Goal: Transaction & Acquisition: Purchase product/service

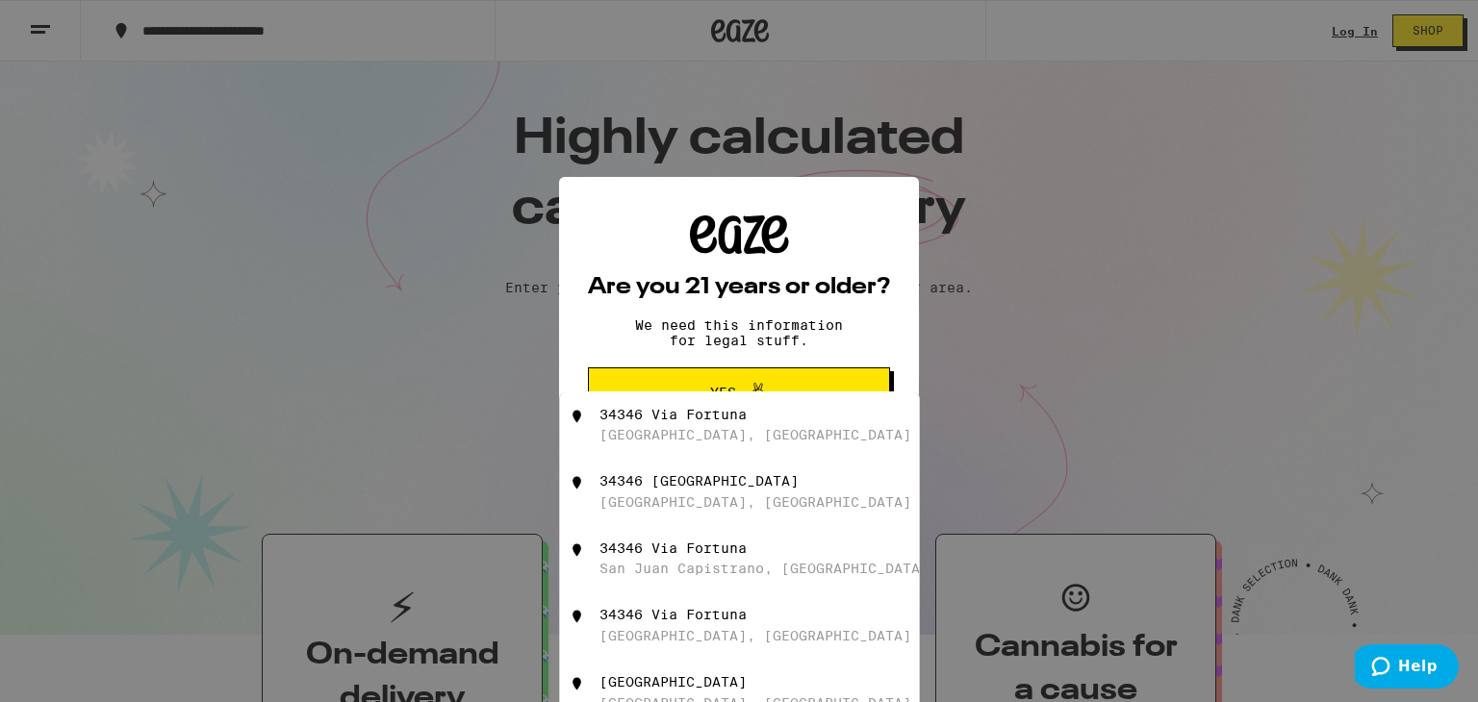
click at [719, 419] on div "34346 Via Fortuna" at bounding box center [672, 414] width 147 height 15
type input "34346 Via Fortuna, Dana Point, CA"
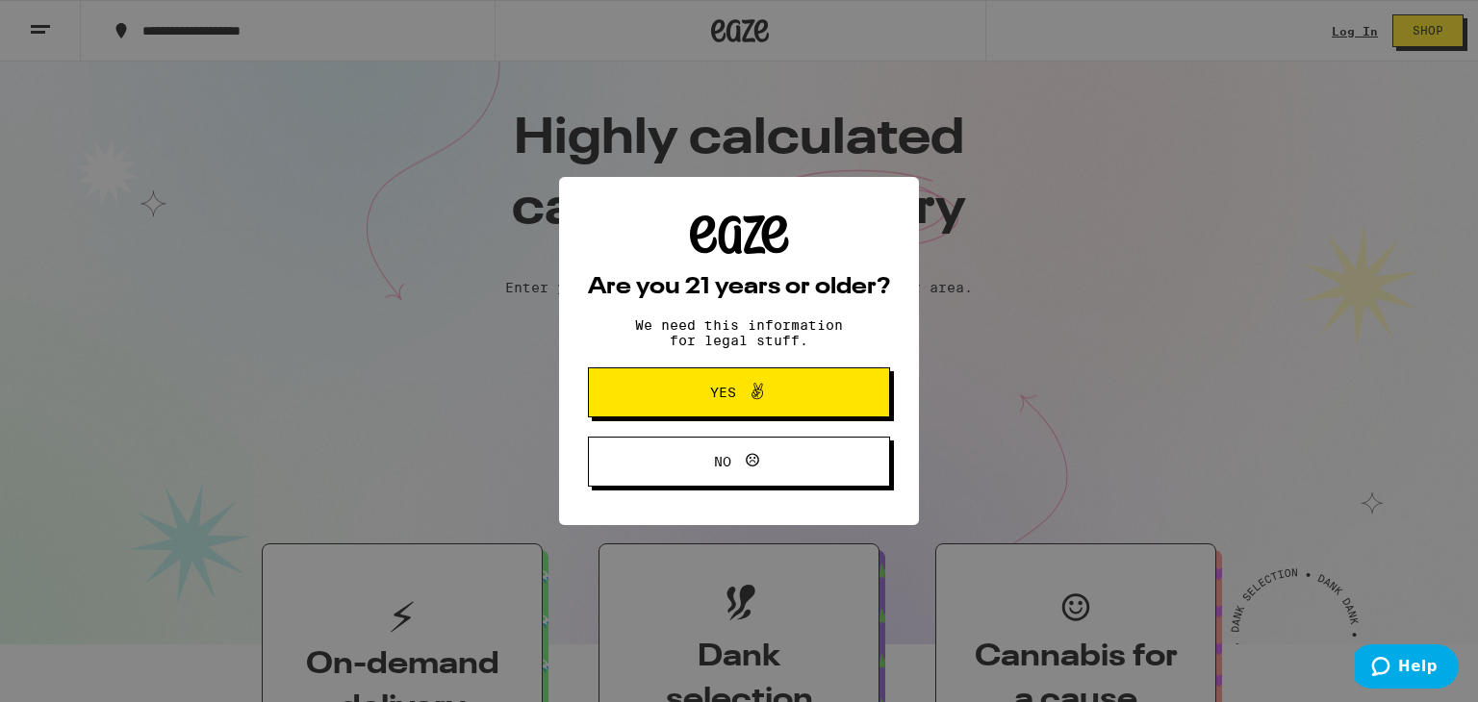
click at [730, 394] on span "Yes" at bounding box center [723, 392] width 26 height 13
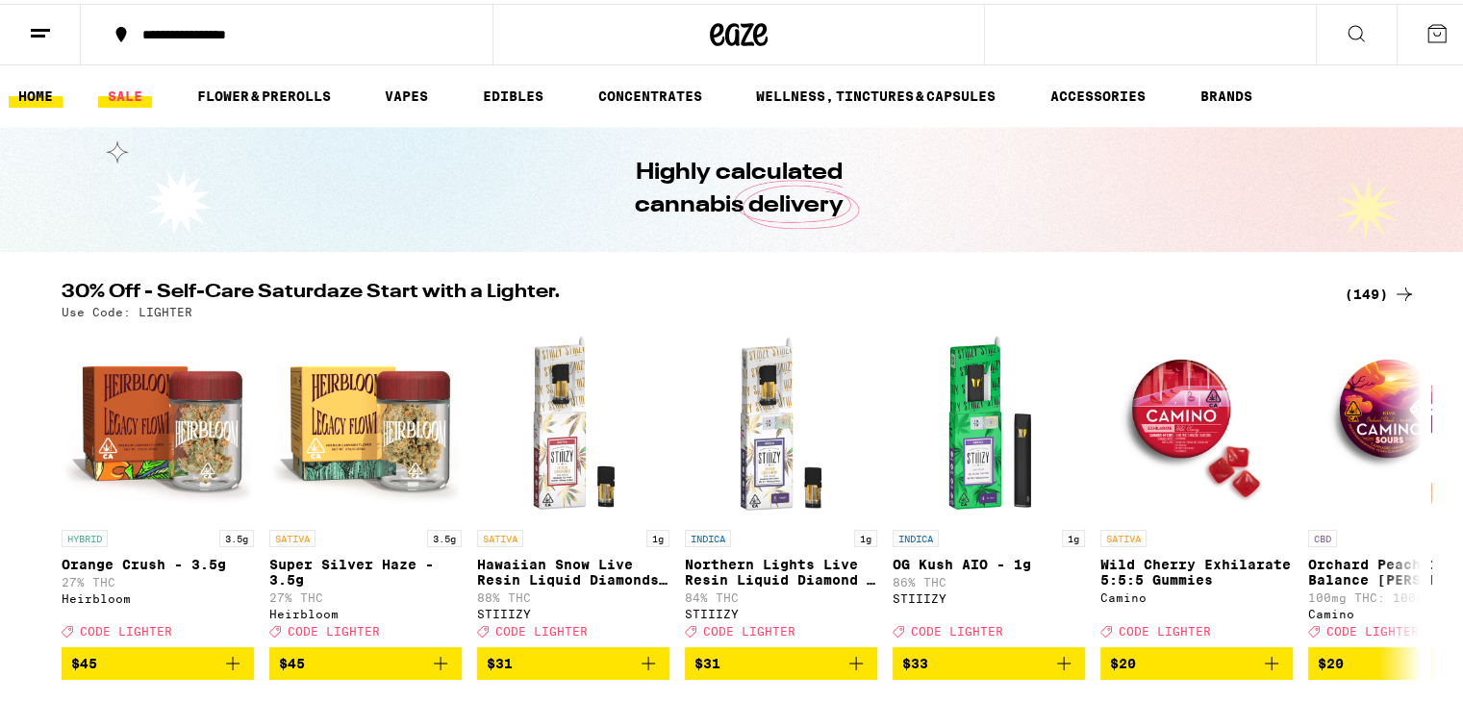
click at [128, 92] on link "SALE" at bounding box center [125, 92] width 54 height 23
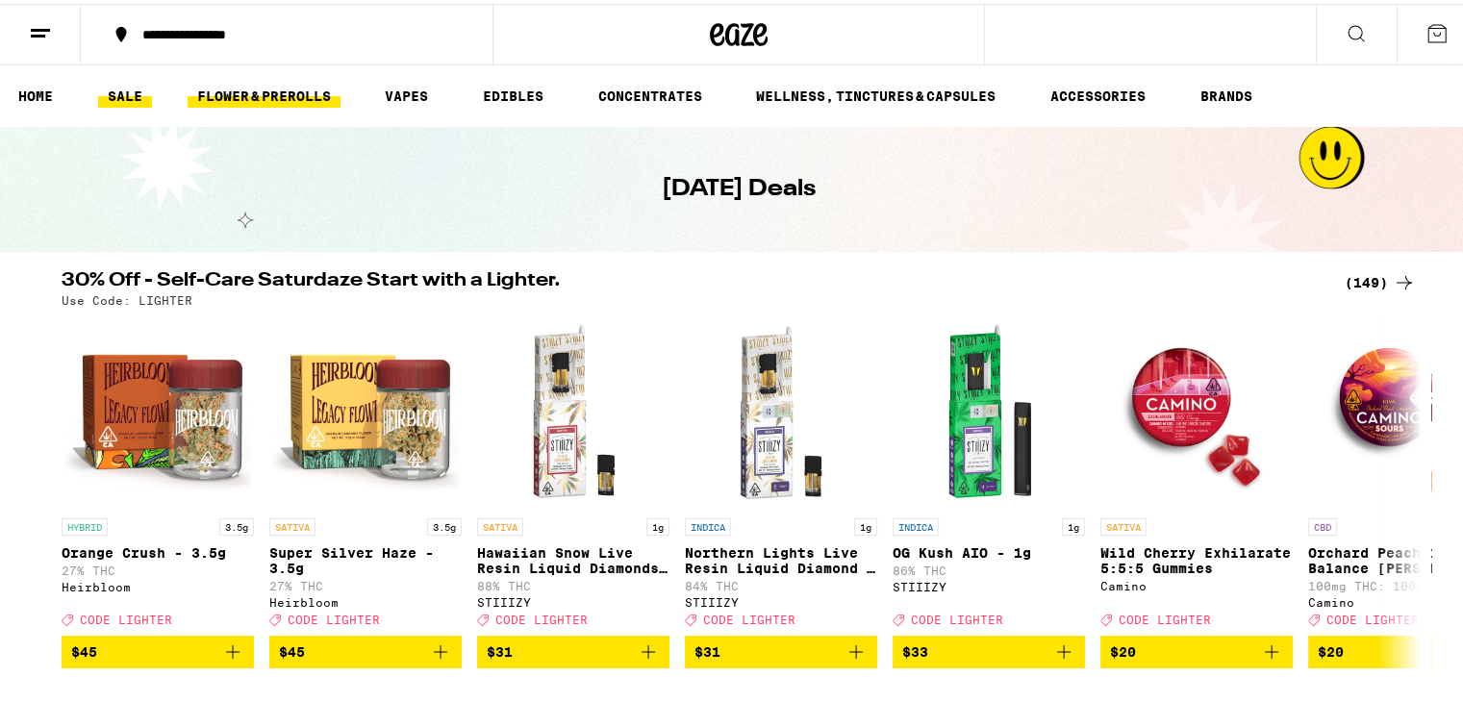
click at [292, 89] on link "FLOWER & PREROLLS" at bounding box center [264, 92] width 153 height 23
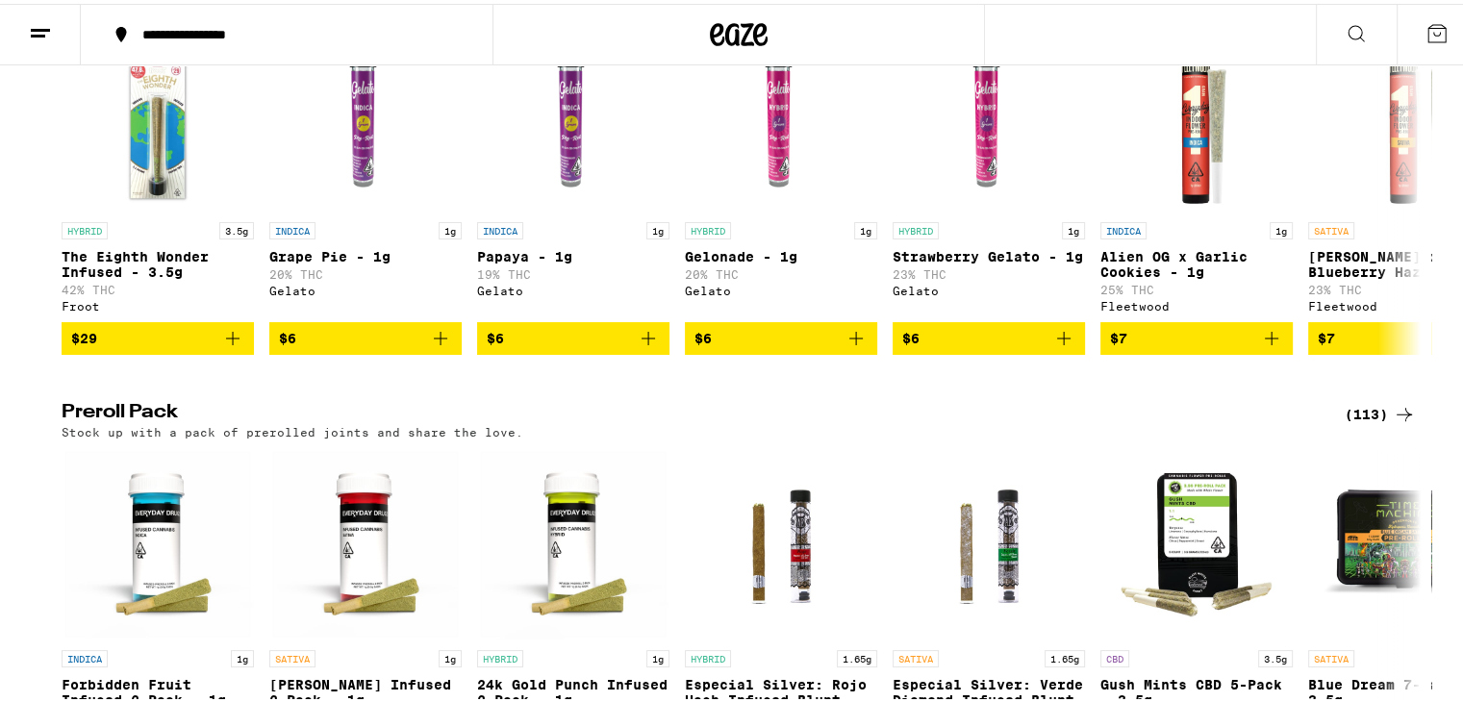
scroll to position [1058, 0]
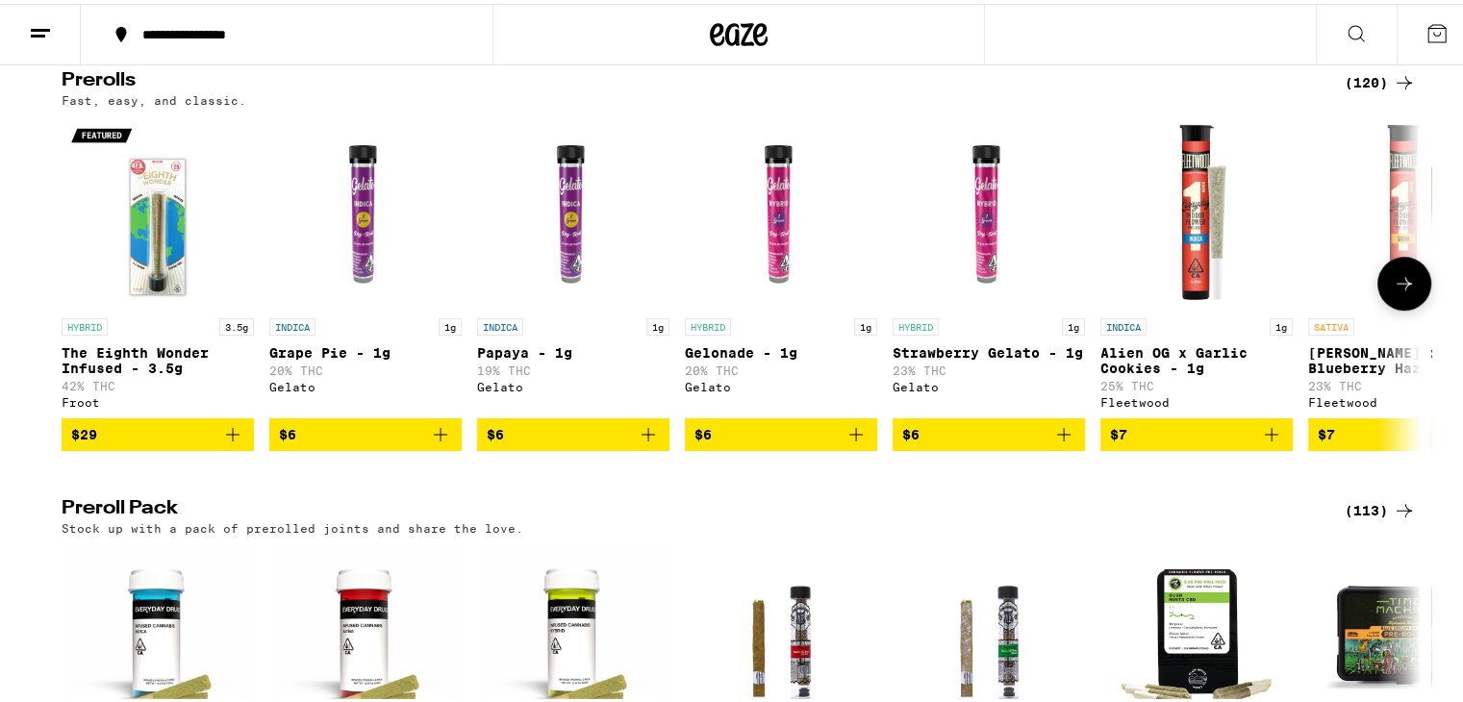
click at [1395, 292] on icon at bounding box center [1404, 279] width 23 height 23
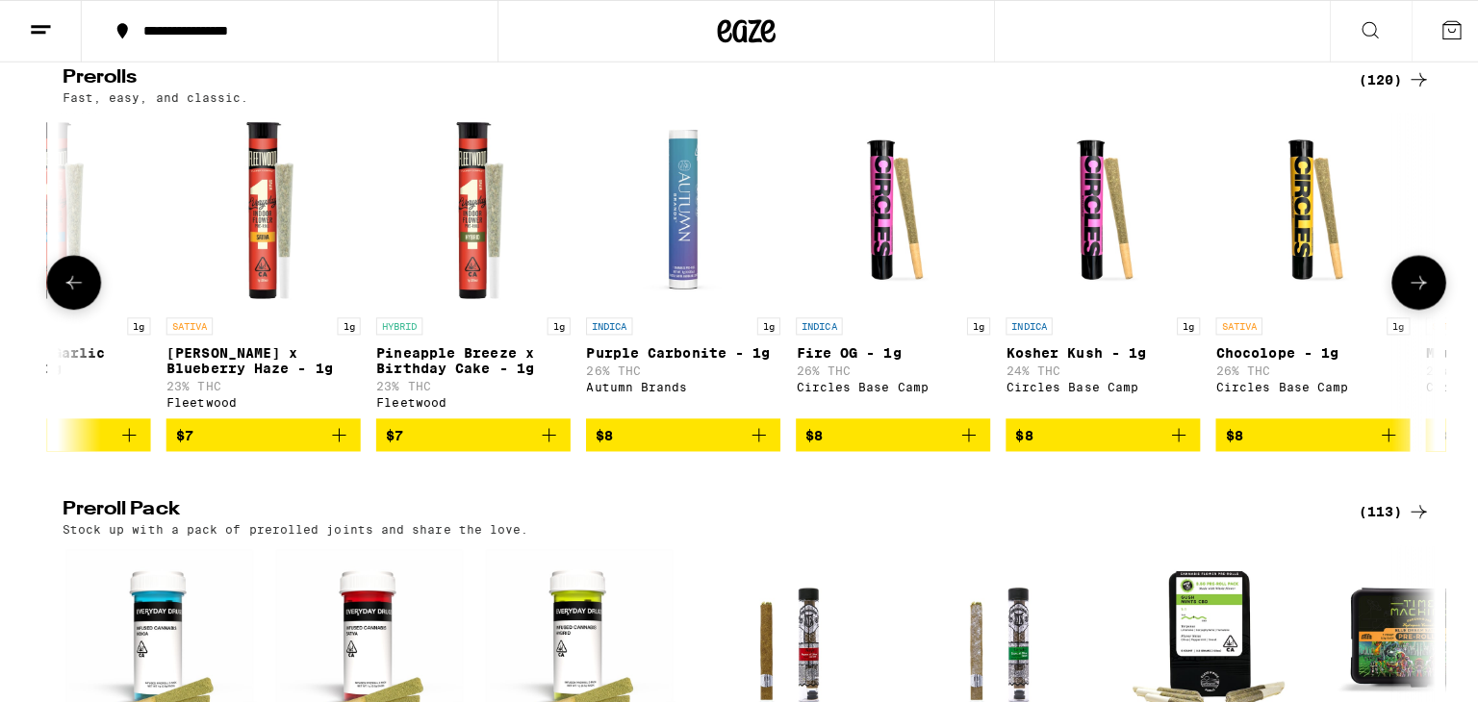
scroll to position [0, 1145]
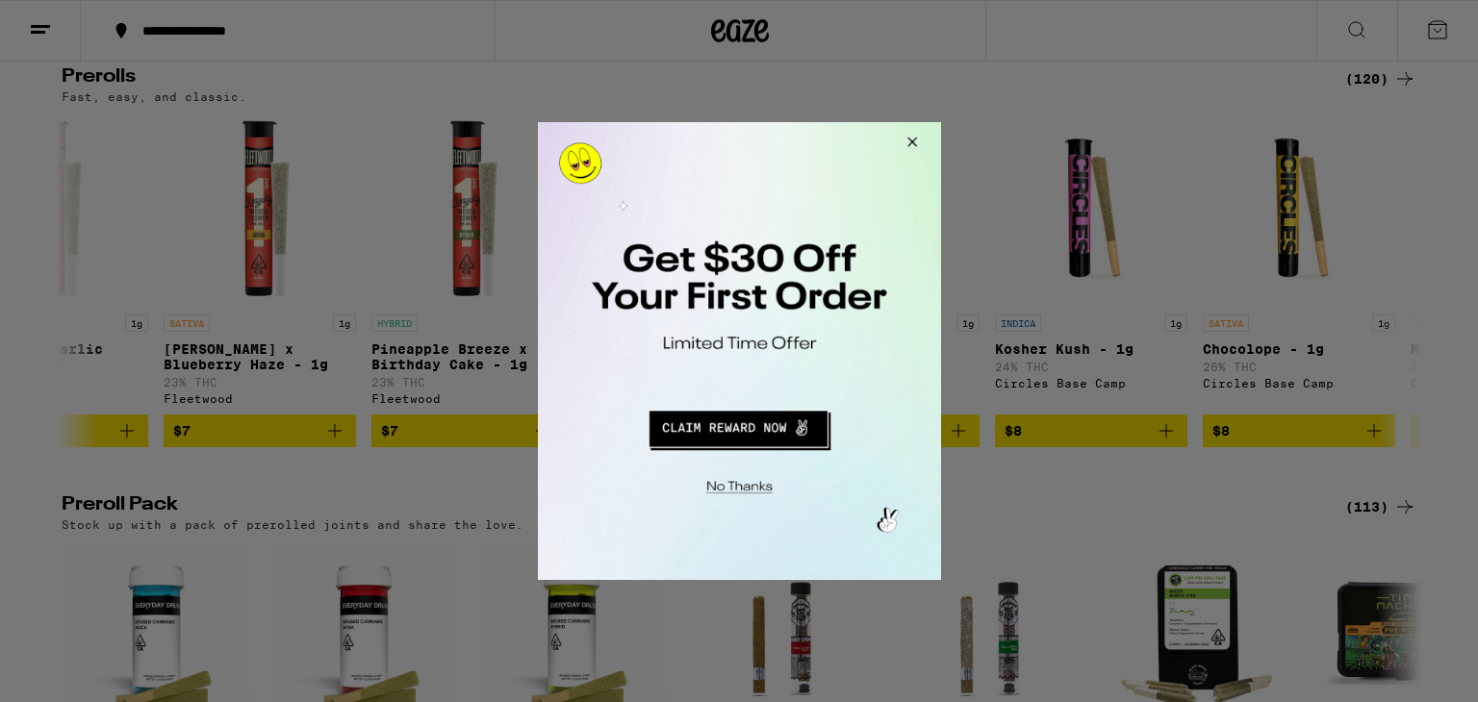
click at [713, 436] on button "Redirect to URL" at bounding box center [737, 426] width 335 height 46
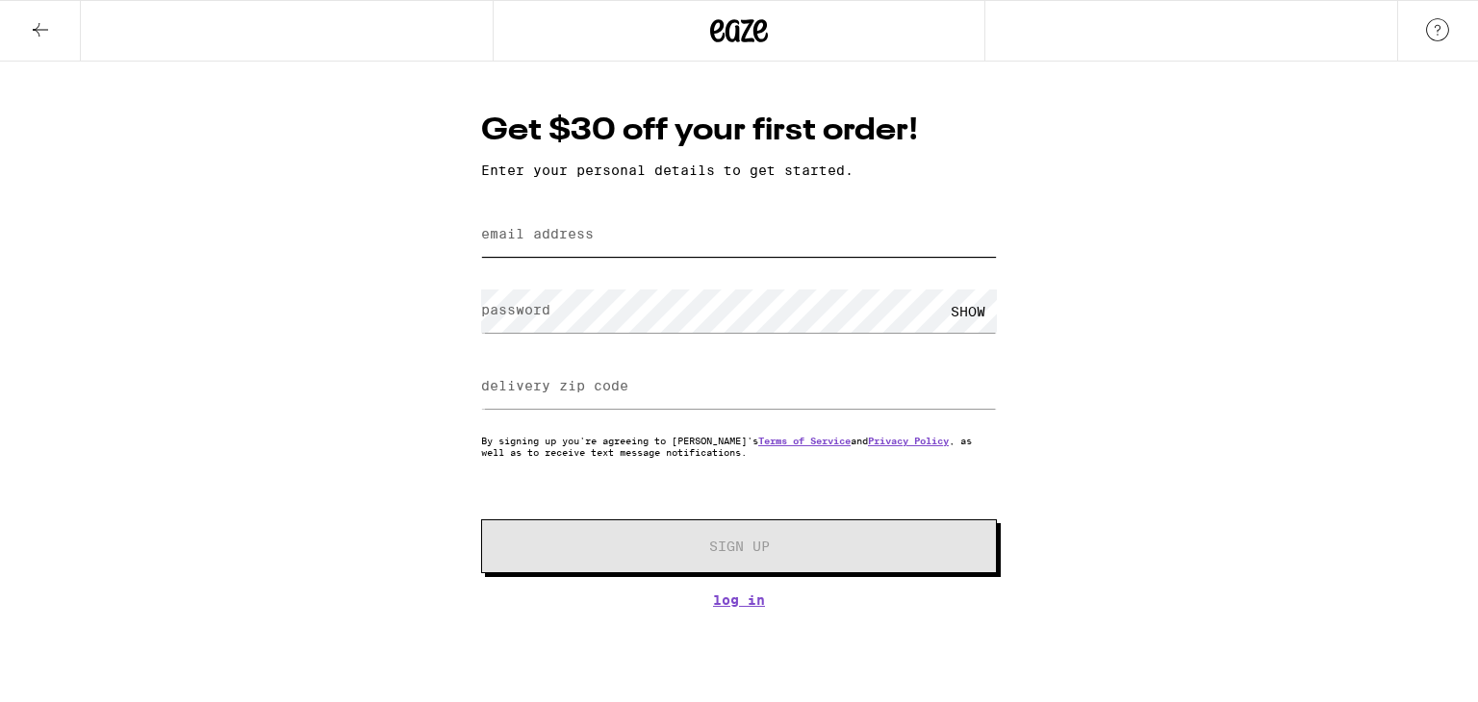
click at [673, 232] on input "email address" at bounding box center [739, 235] width 516 height 43
type input "[EMAIL_ADDRESS][DOMAIN_NAME]"
click at [570, 386] on label "delivery zip code" at bounding box center [554, 385] width 147 height 15
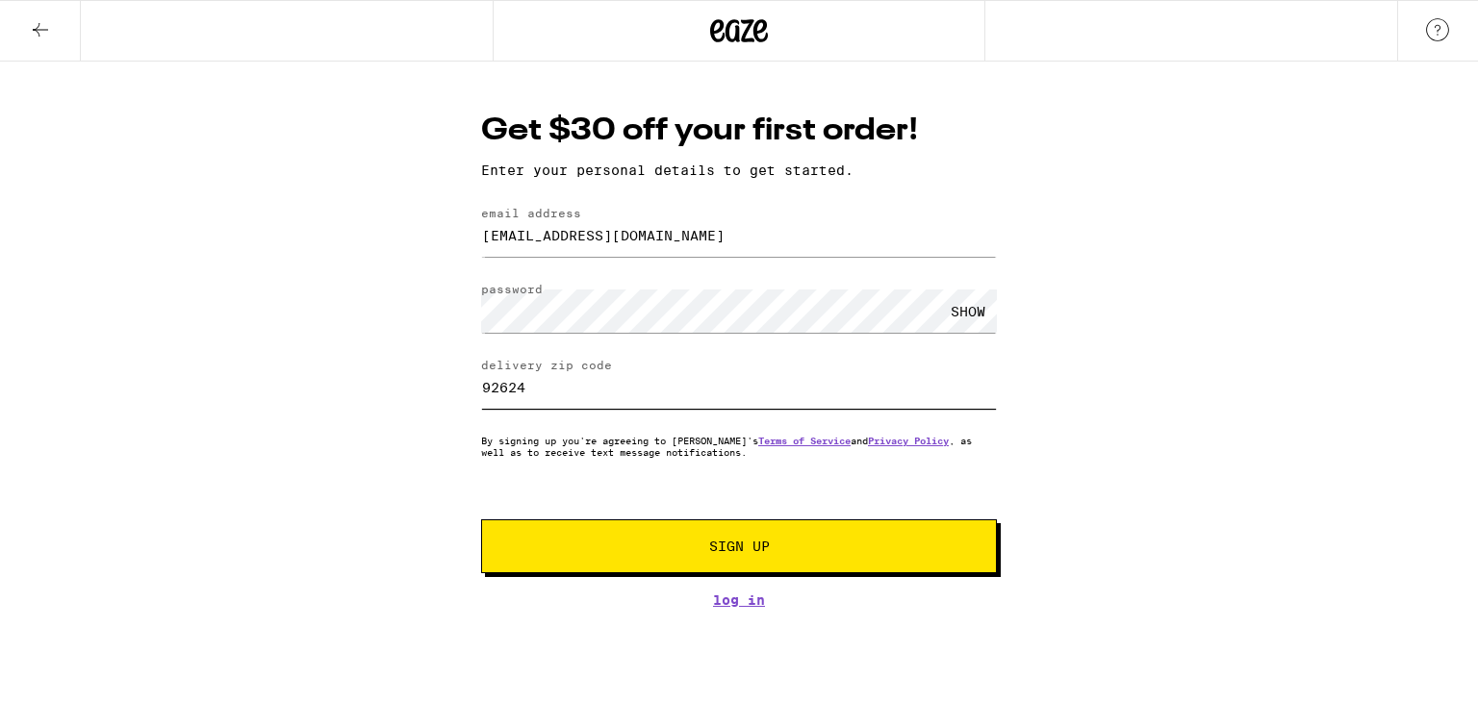
type input "92624"
click at [678, 548] on span "Sign Up" at bounding box center [738, 546] width 383 height 13
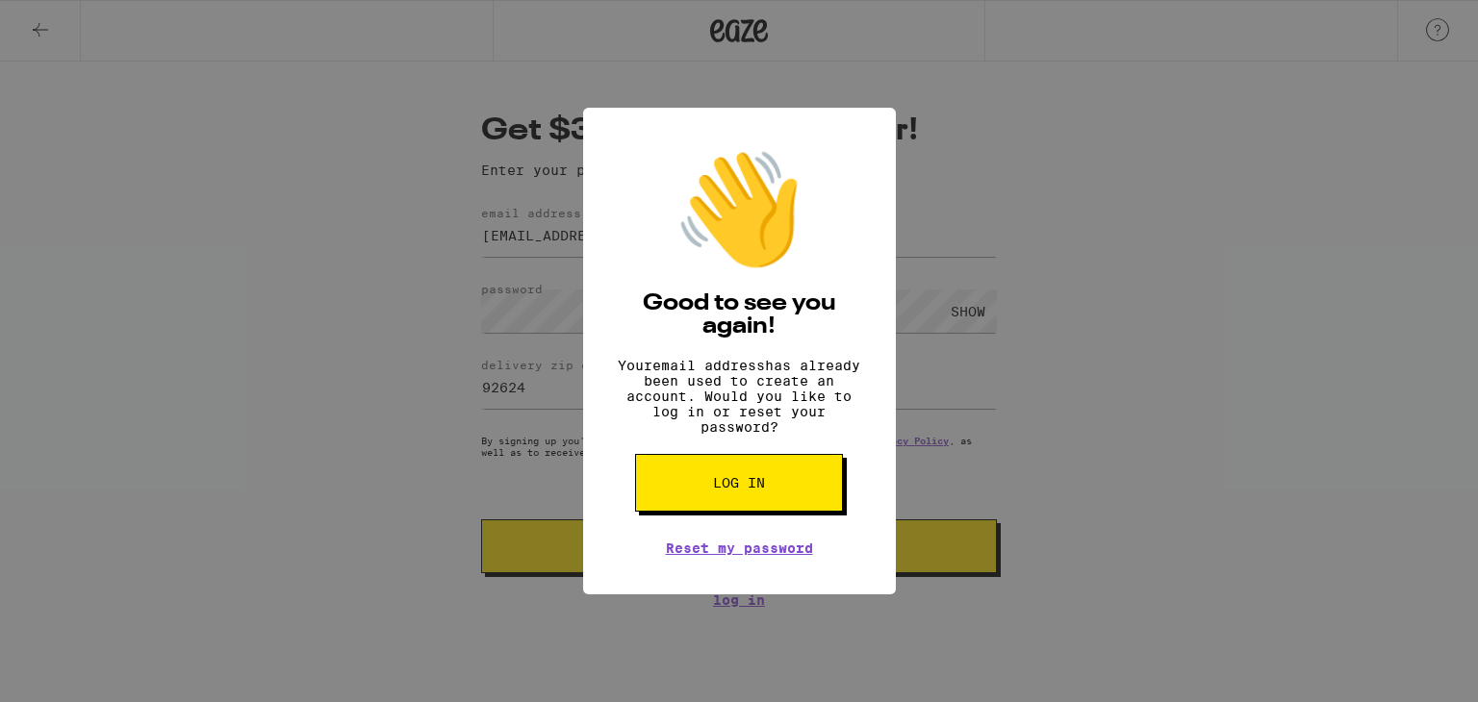
click at [0, 0] on button "Log in" at bounding box center [0, 0] width 0 height 0
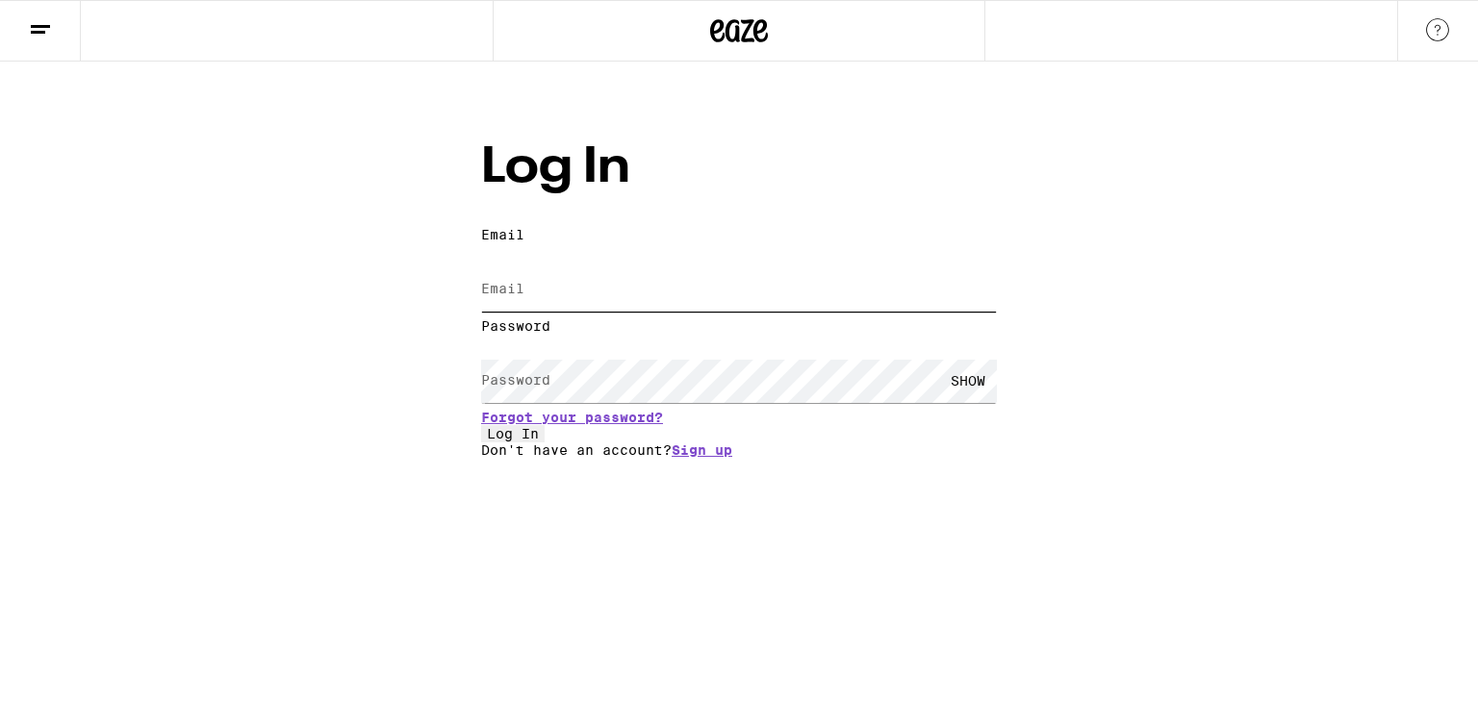
type input "[EMAIL_ADDRESS][DOMAIN_NAME]"
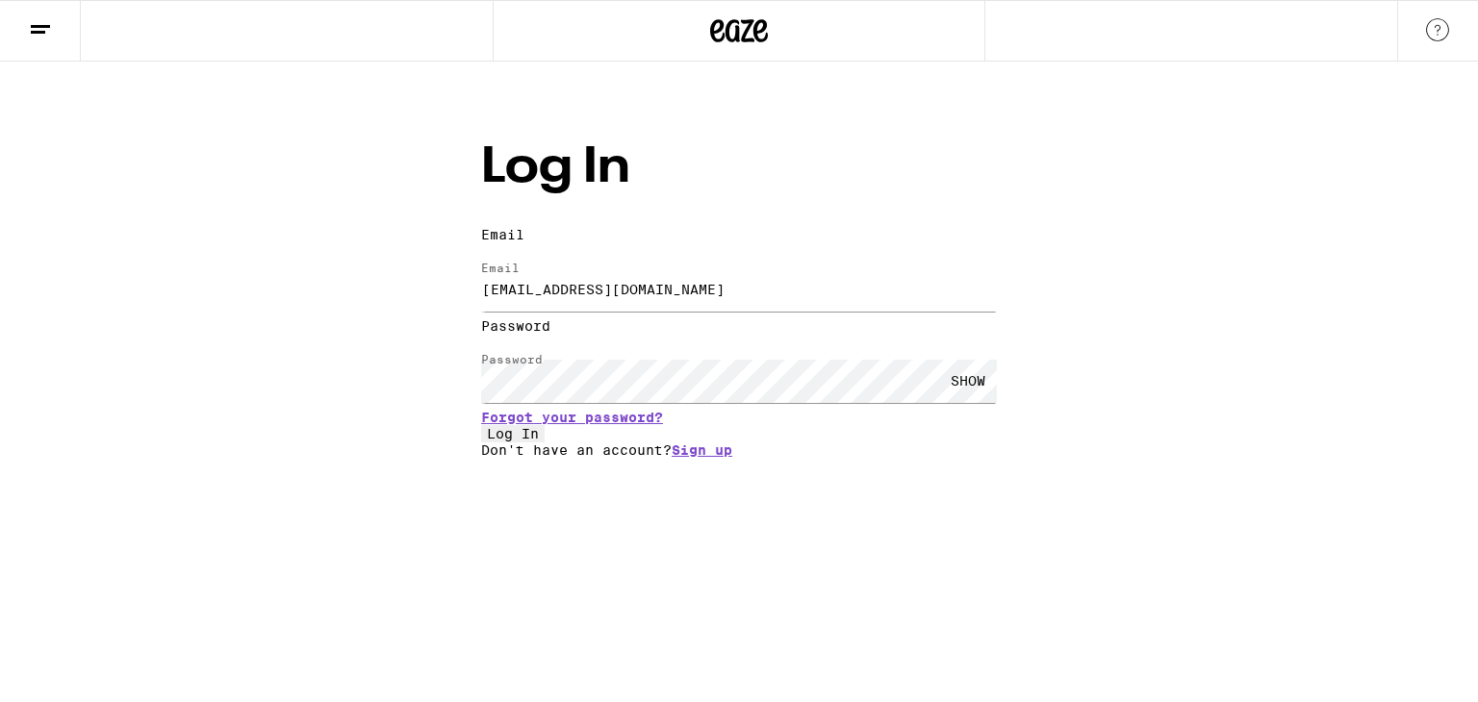
click at [539, 442] on span "Log In" at bounding box center [513, 433] width 52 height 15
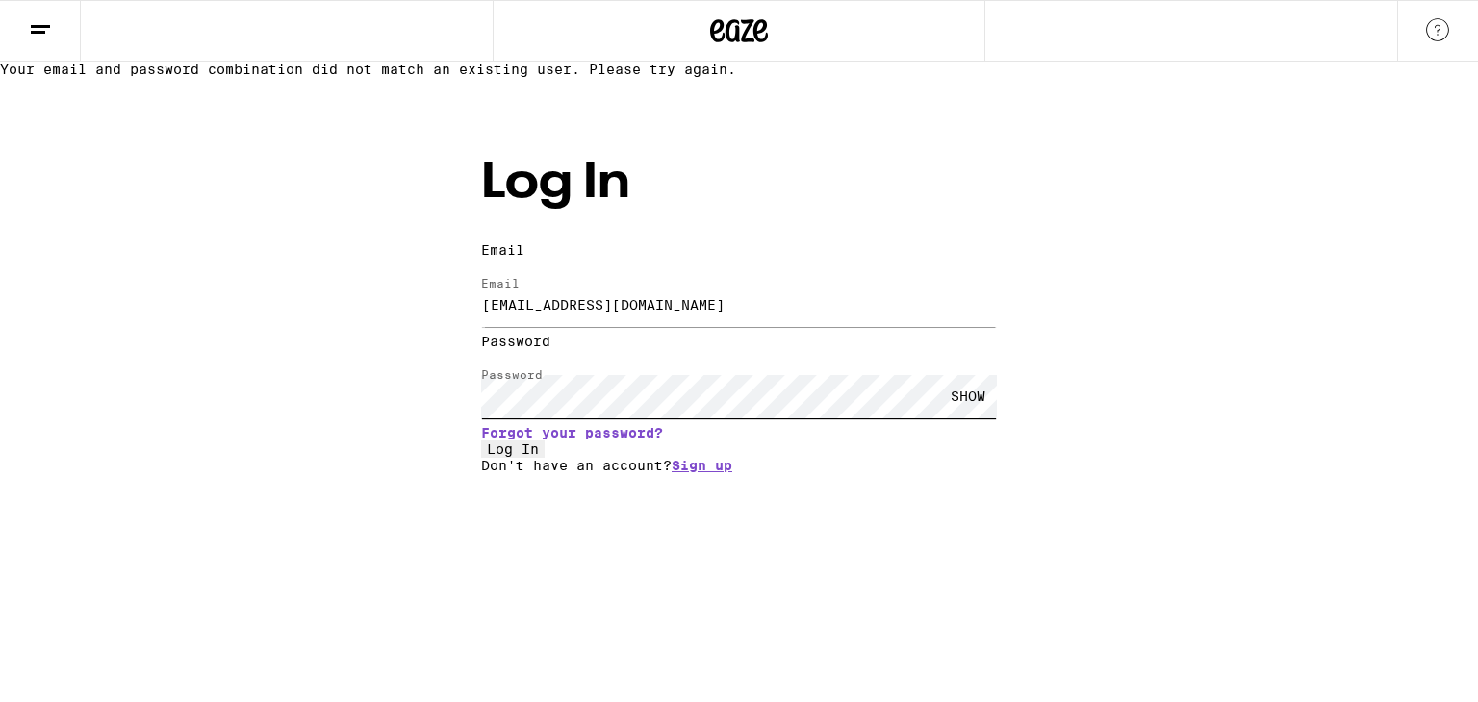
click at [368, 385] on div "Your email and password combination did not match an existing user. Please try …" at bounding box center [739, 268] width 1478 height 412
click at [481, 441] on button "Log In" at bounding box center [513, 449] width 64 height 17
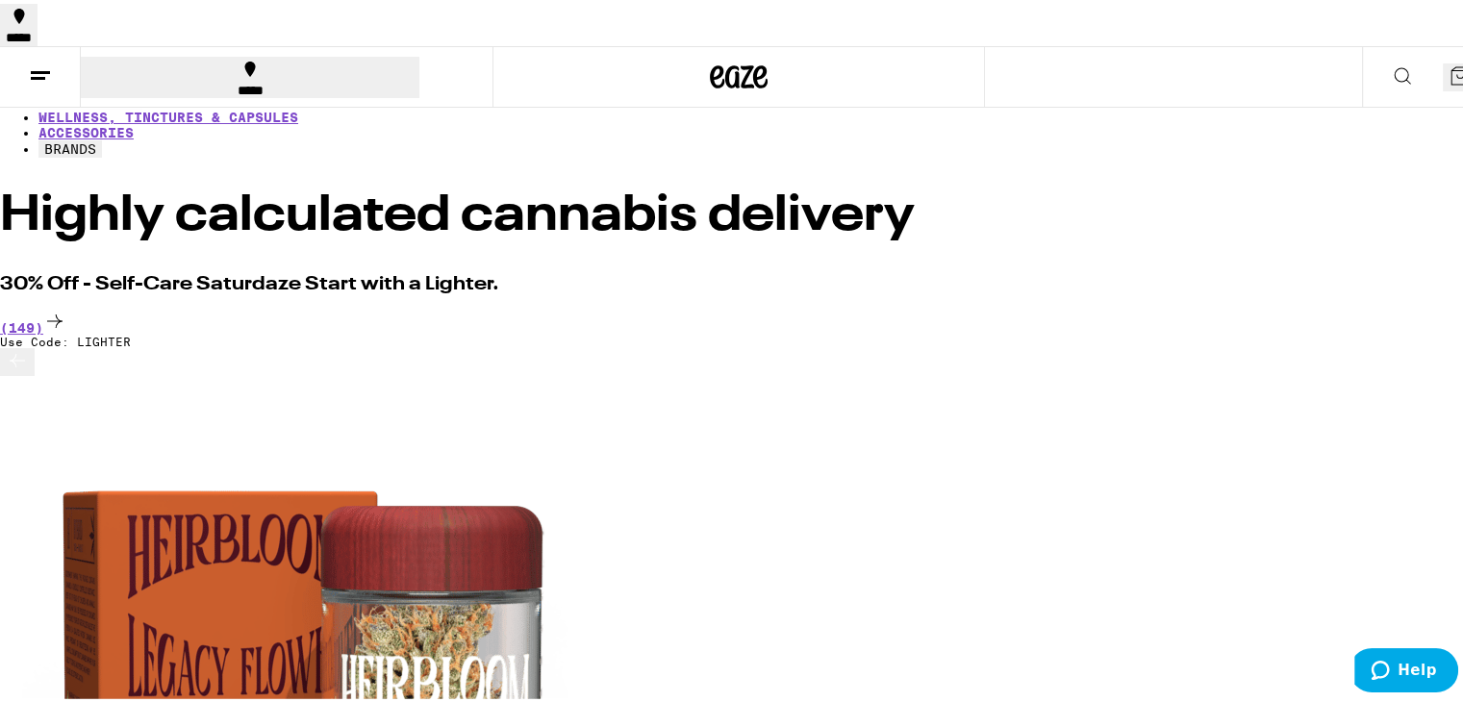
click at [186, 60] on link "FLOWER & PREROLLS" at bounding box center [111, 51] width 147 height 15
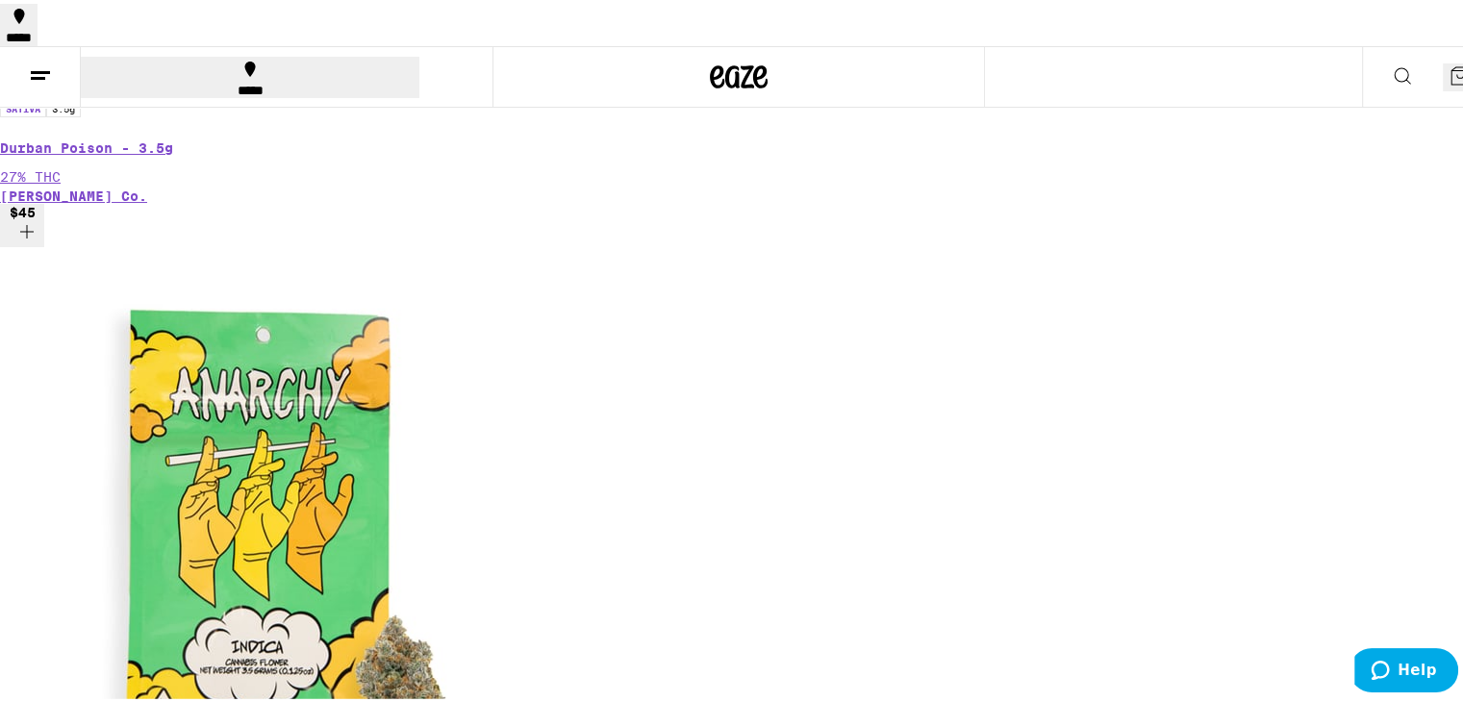
scroll to position [1058, 0]
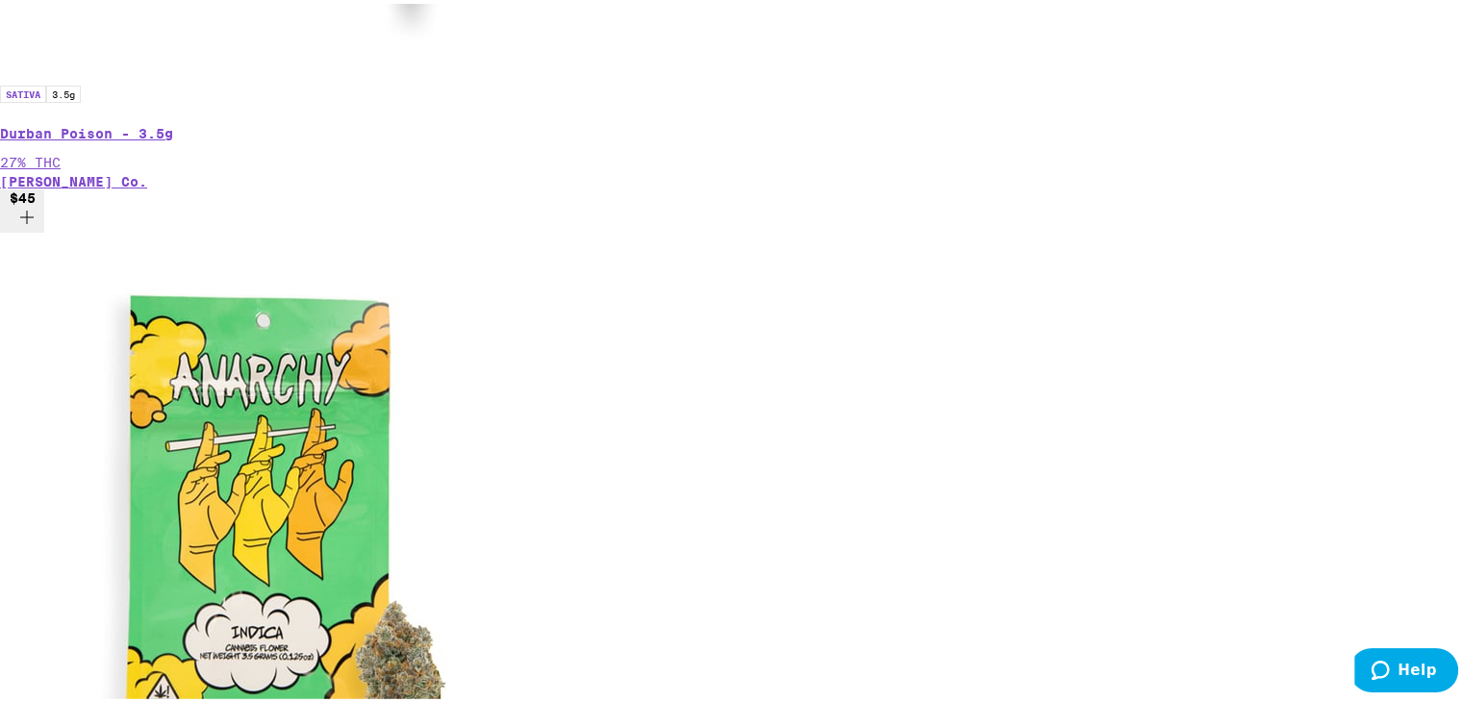
scroll to position [1120, 0]
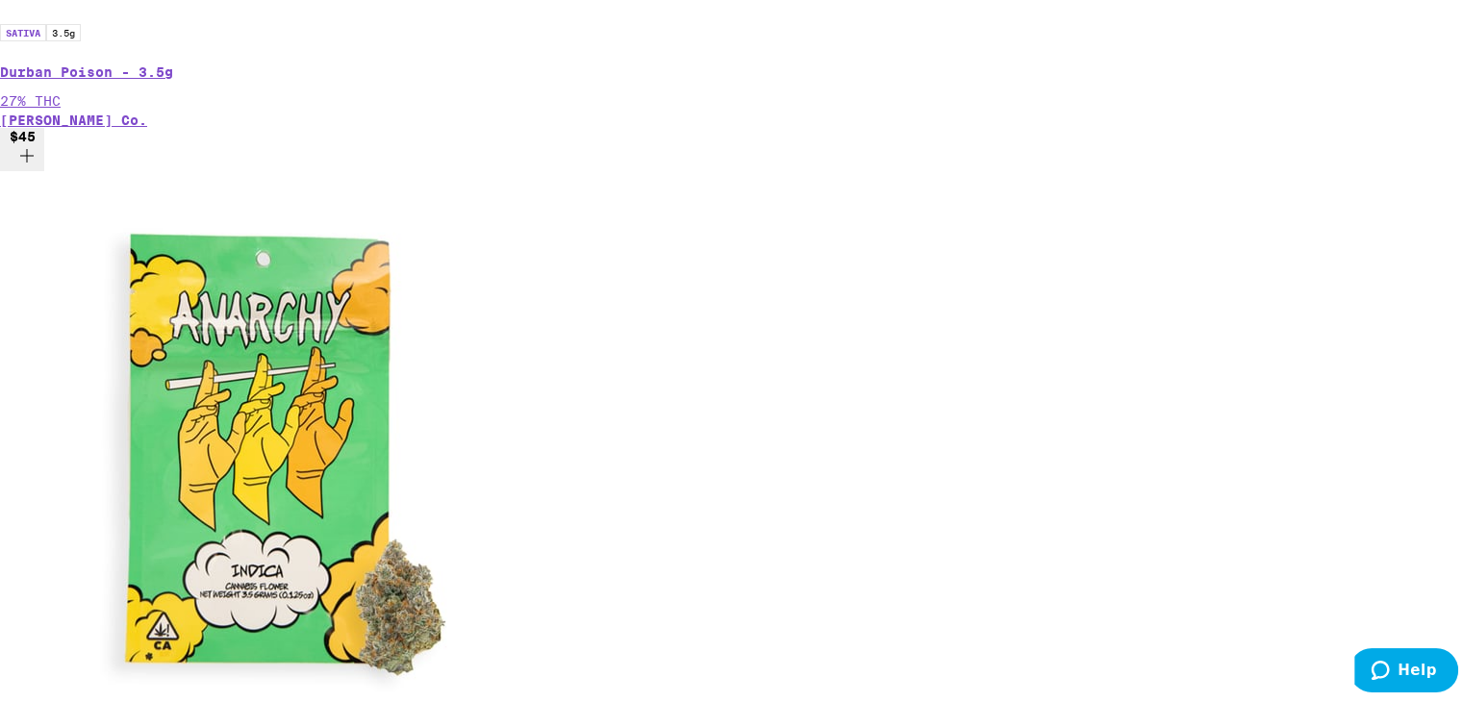
scroll to position [0, 4581]
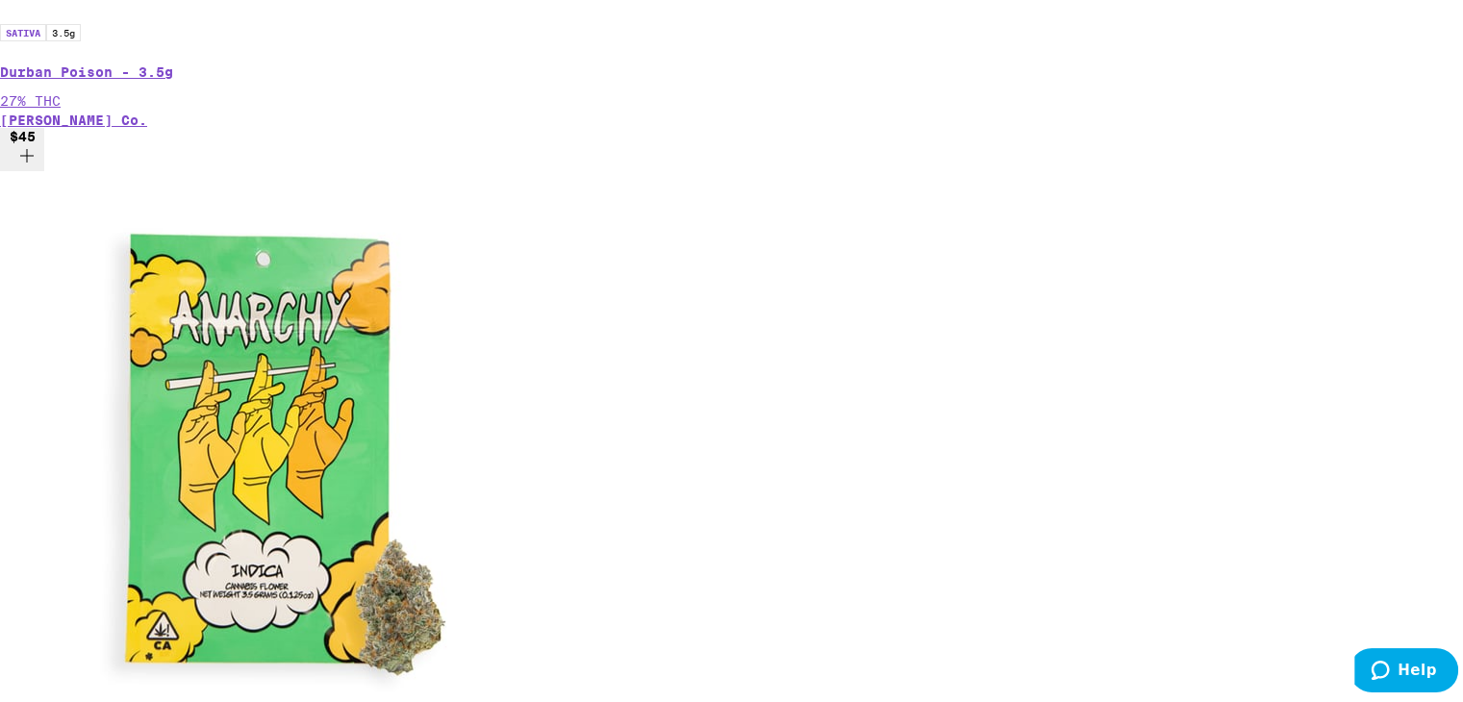
scroll to position [0, 8016]
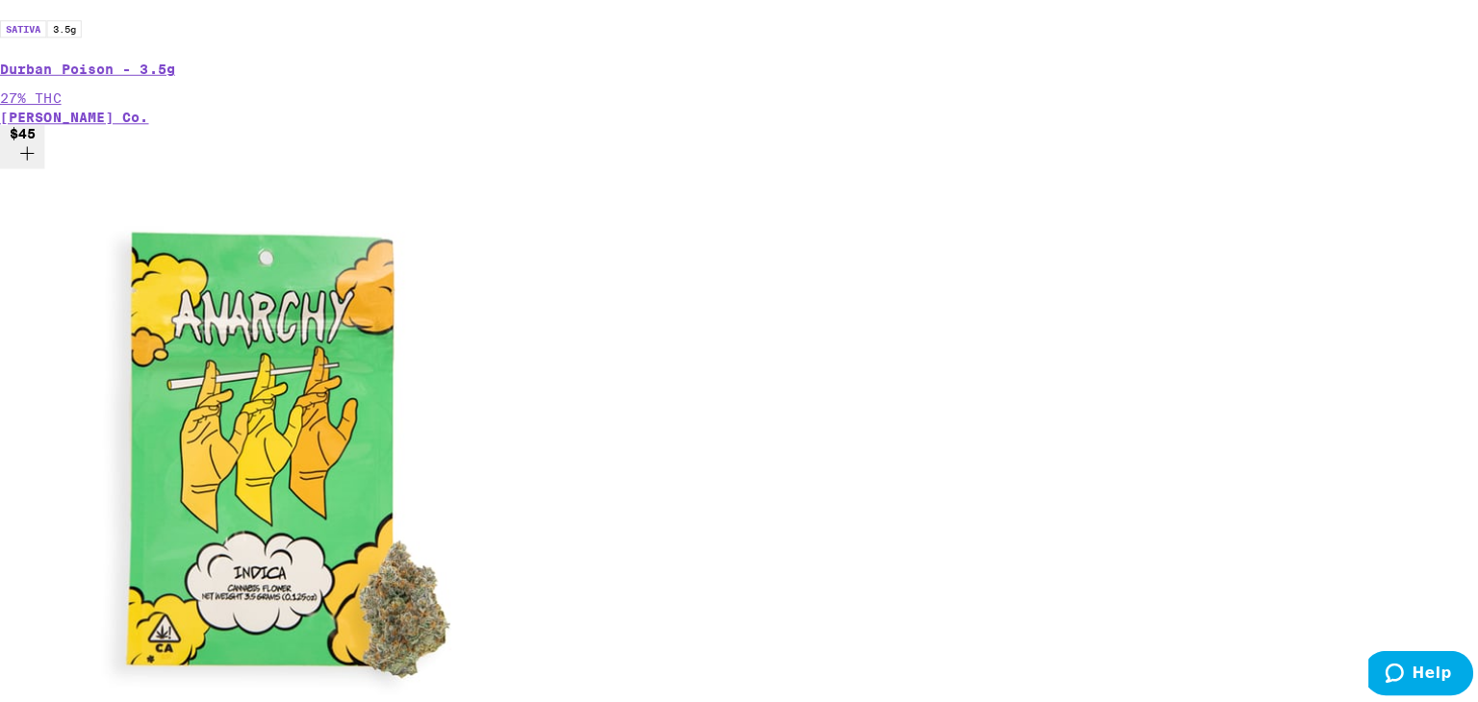
scroll to position [1058, 0]
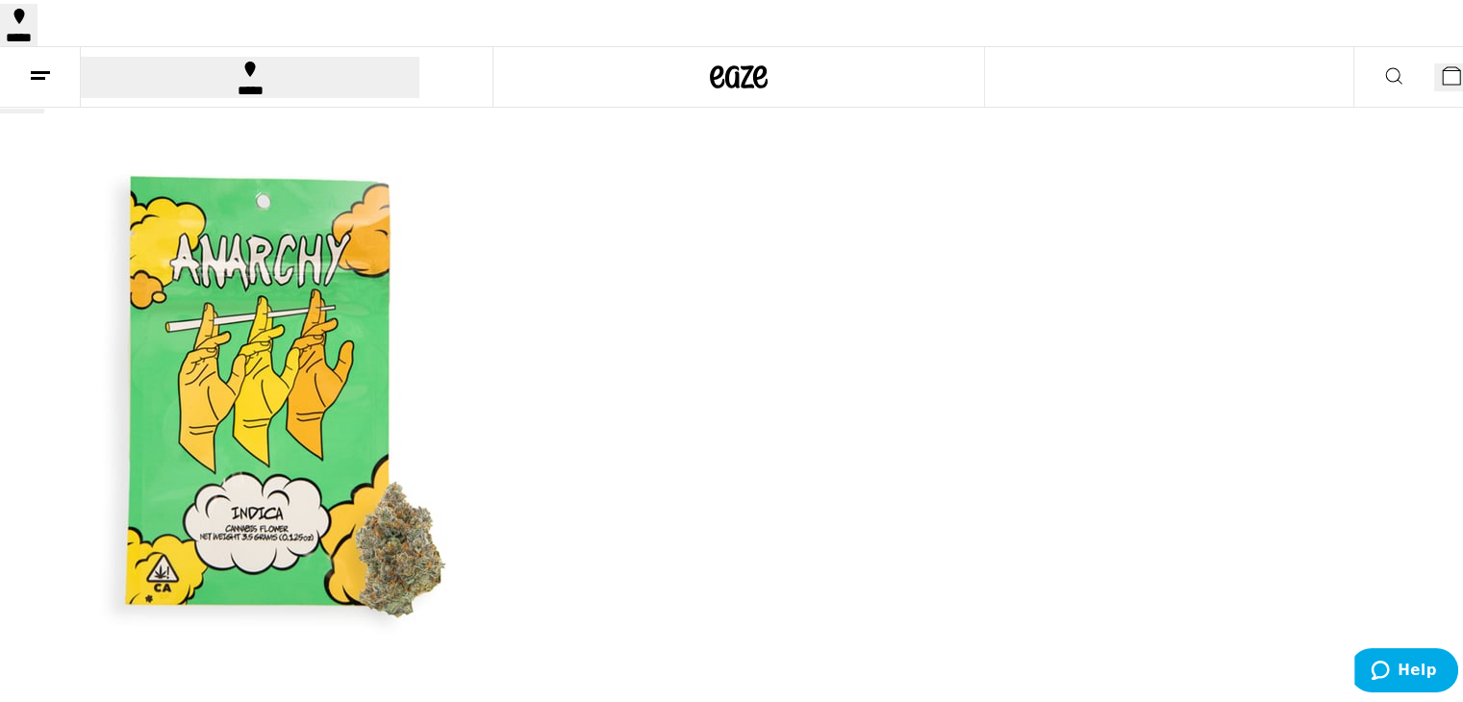
click at [1440, 61] on icon at bounding box center [1451, 72] width 23 height 23
